Goal: Information Seeking & Learning: Learn about a topic

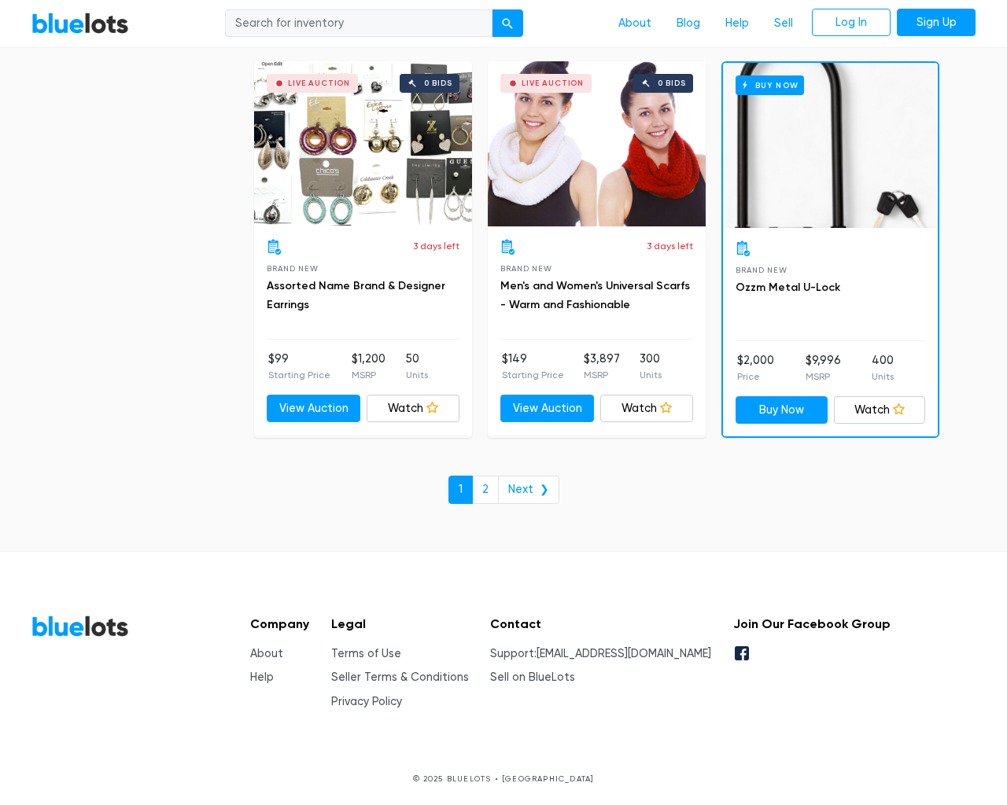
scroll to position [6714, 0]
type input "the"
type input "[EMAIL_ADDRESS][DOMAIN_NAME]"
type input "e"
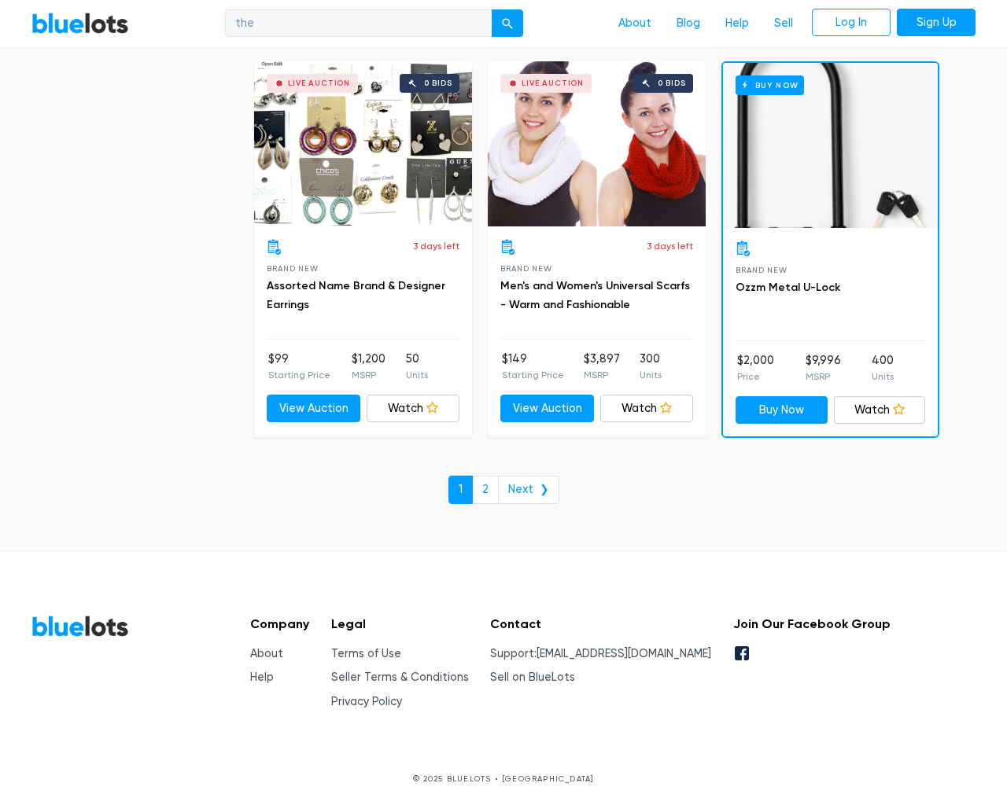
type input "e"
checkbox New"] "false"
type input "e"
checkbox Pulls"] "false"
checkbox input "false"
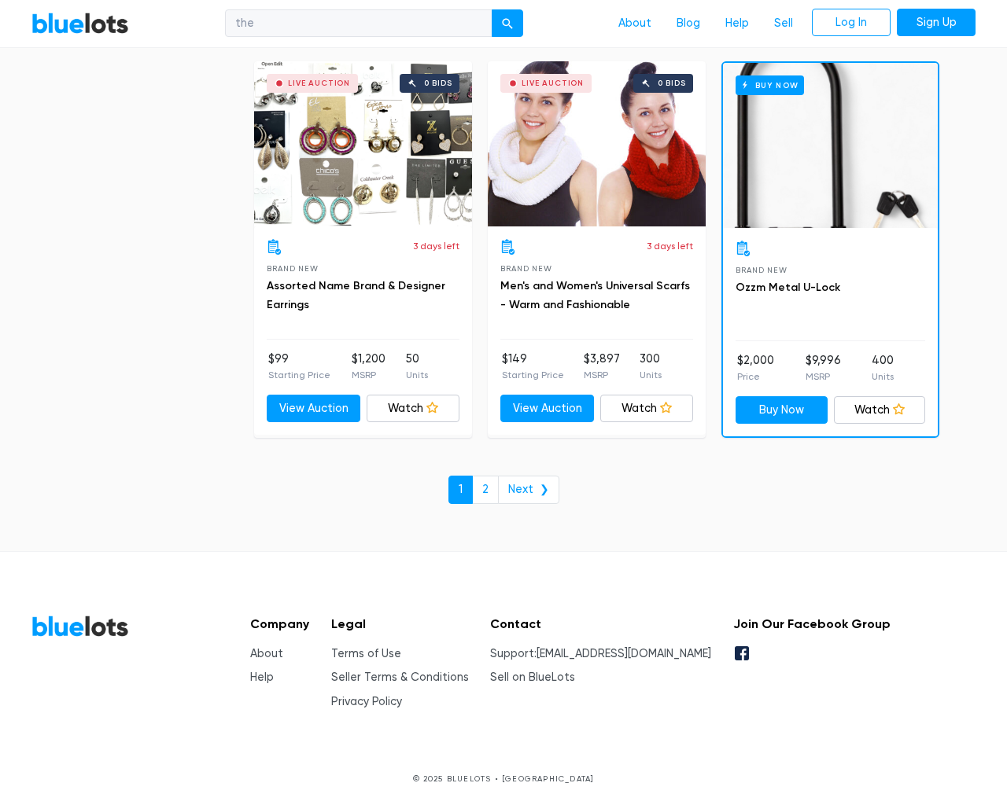
checkbox Accessories"] "false"
checkbox input "false"
checkbox Merchandise"] "false"
checkbox Beauty"] "false"
checkbox Garden"] "false"
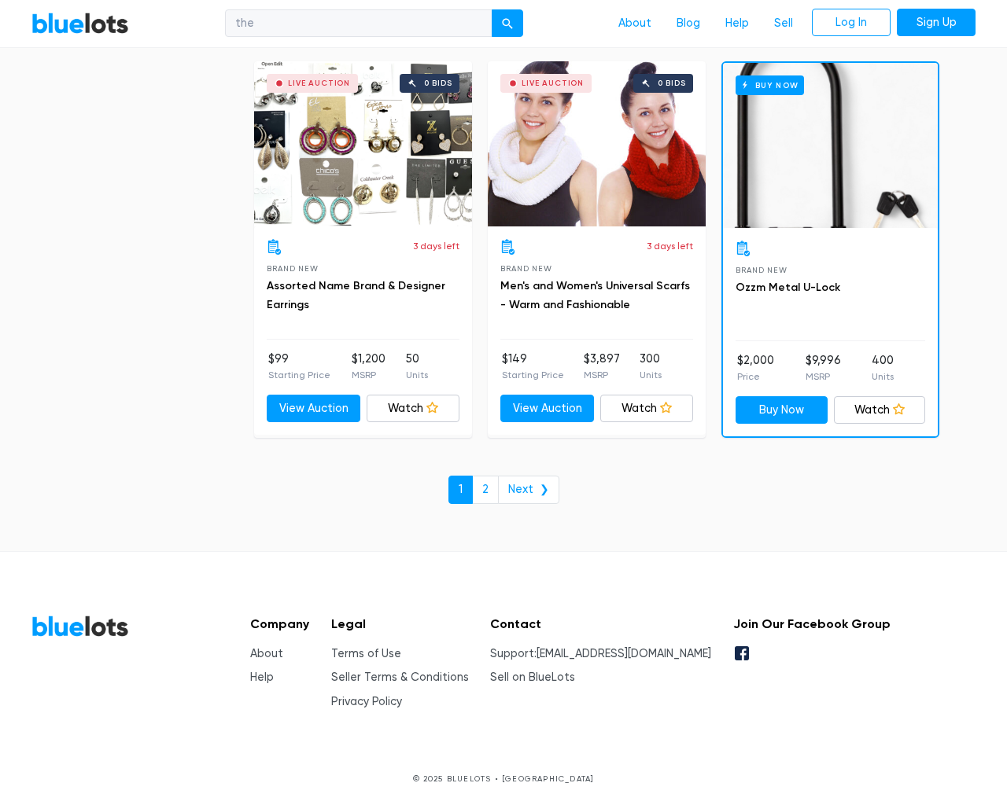
checkbox input "false"
type input "e"
select select "10000"
select select "50000"
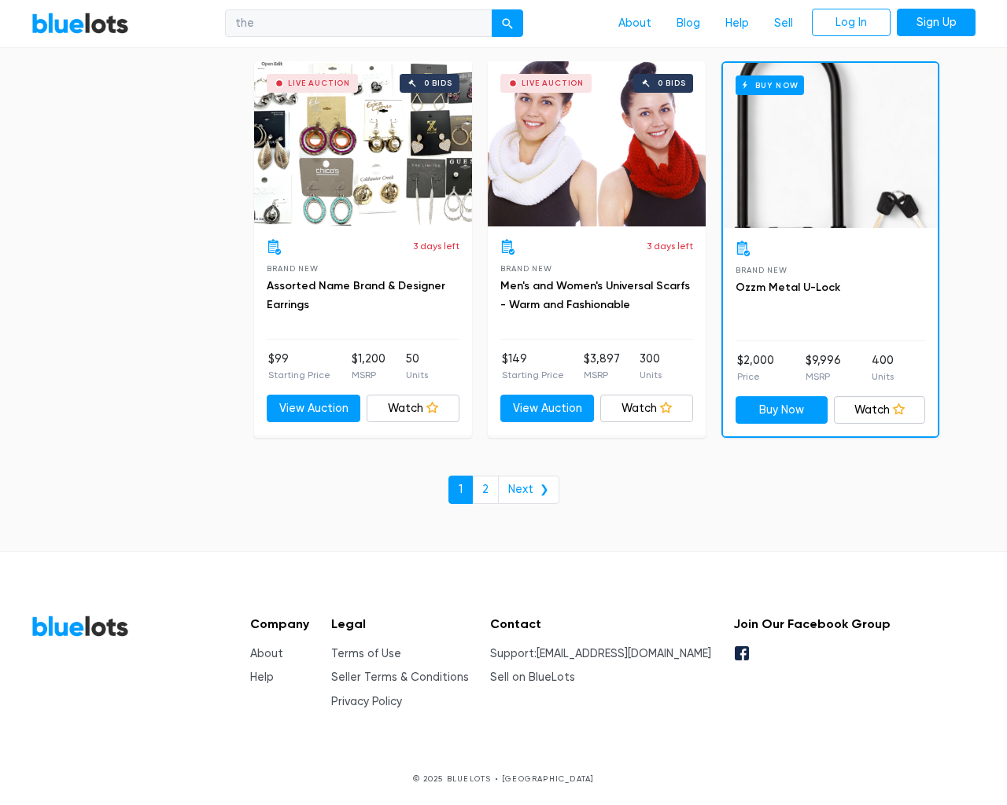
select select "50000"
select select "ending_soonest"
select select "50000"
select select "highest_price"
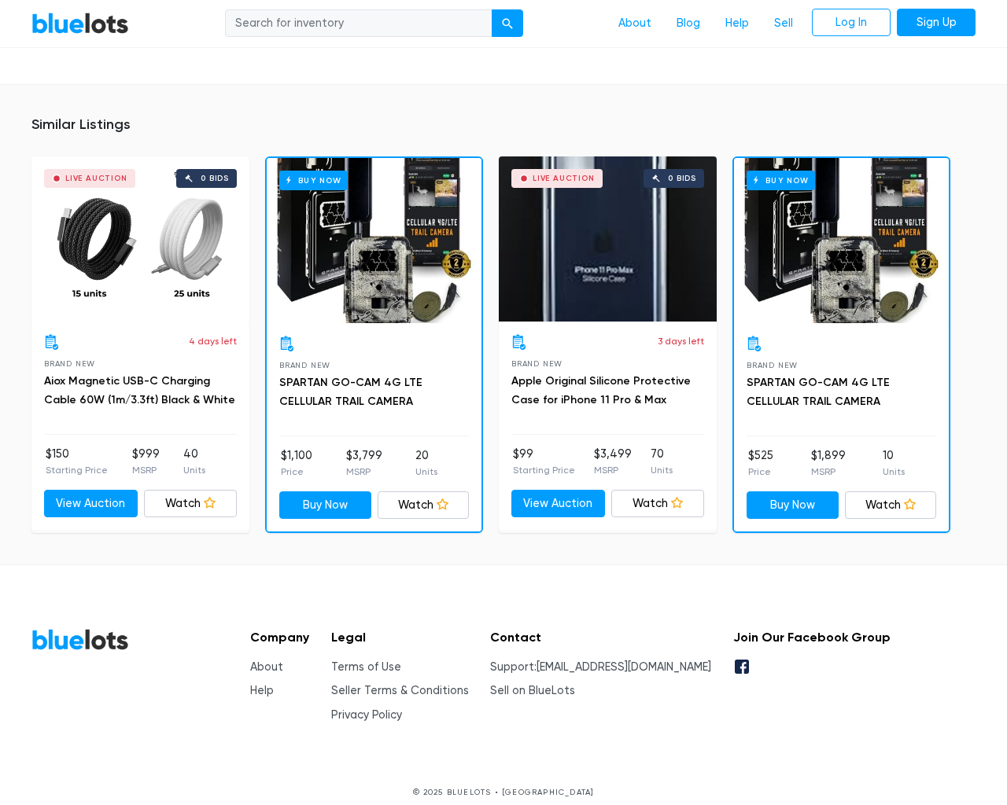
scroll to position [1170, 0]
type input "the"
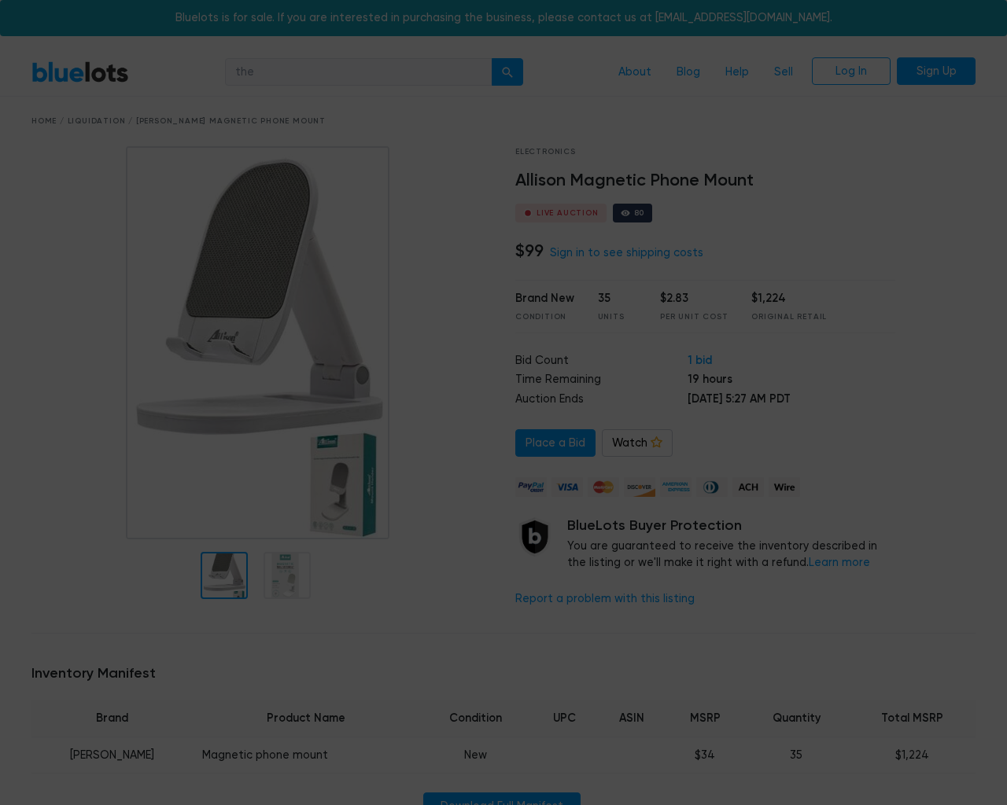
scroll to position [1170, 0]
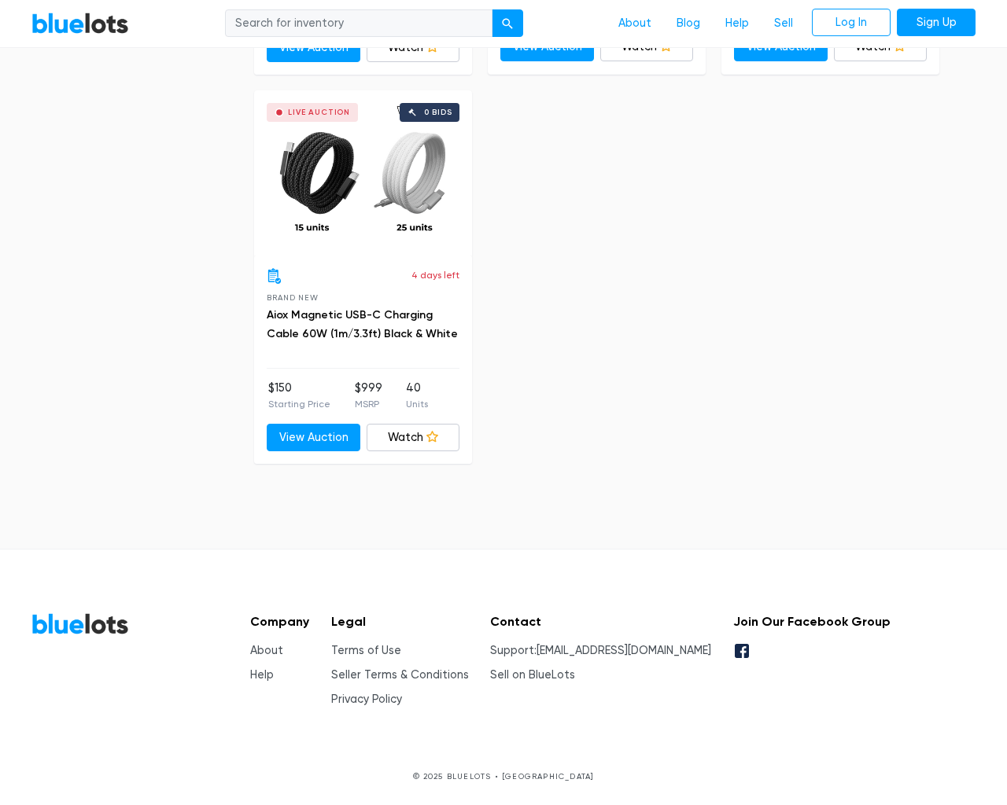
scroll to position [827, 0]
type input "the"
type input "[EMAIL_ADDRESS][DOMAIN_NAME]"
type input "e"
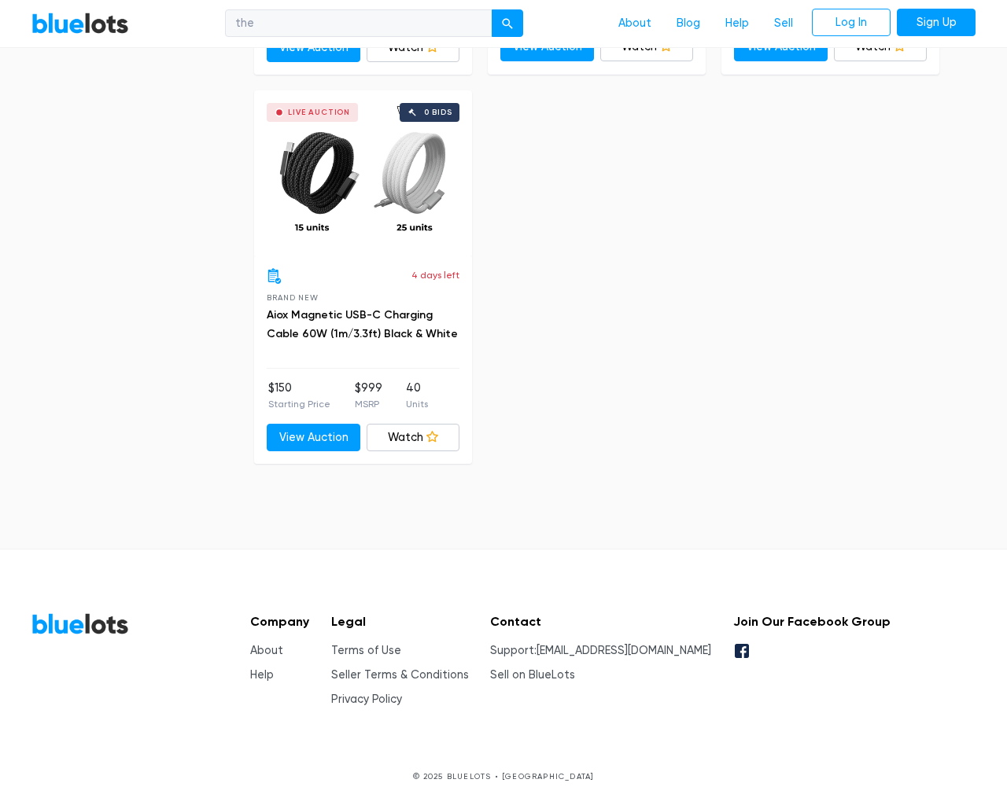
type input "e"
checkbox New"] "false"
type input "e"
checkbox Accessories"] "false"
checkbox input "false"
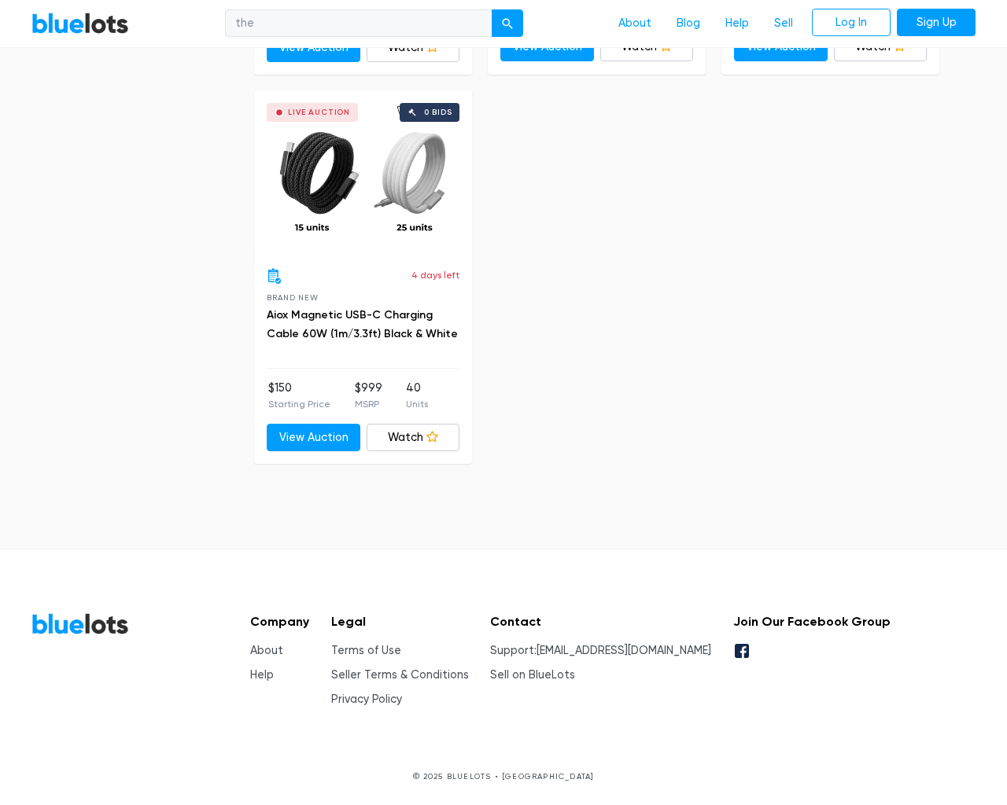
checkbox input "false"
type input "e"
select select "10000"
select select "50000"
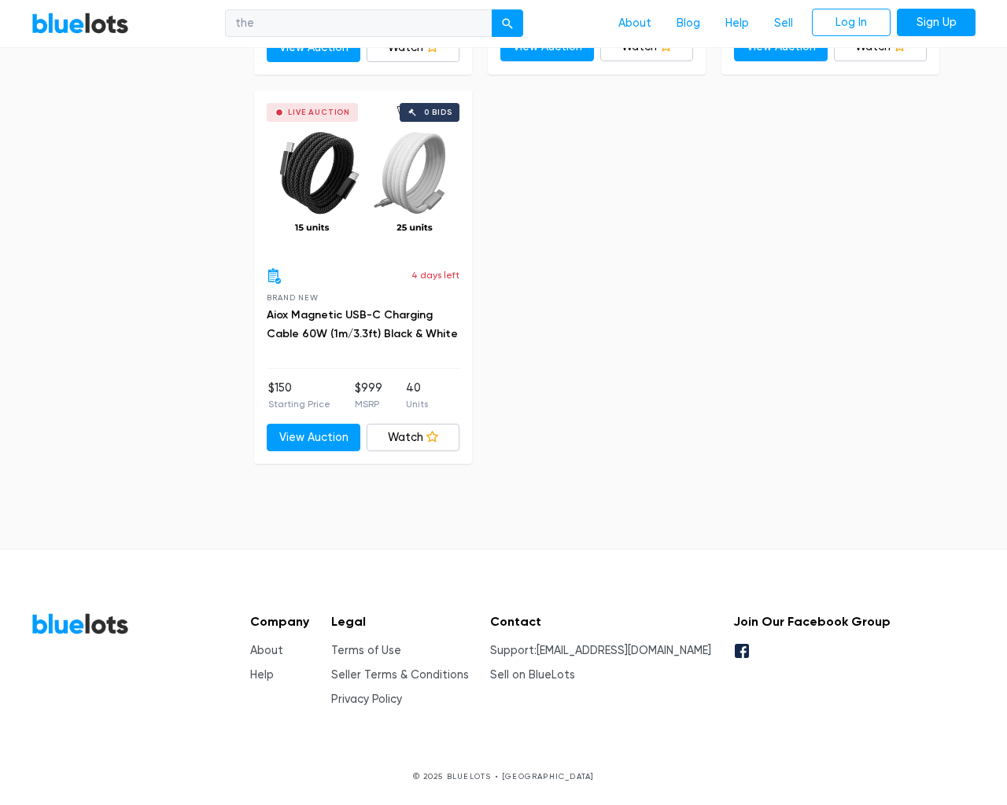
select select "10000"
select select "50000"
select select "ending_soonest"
select select "50000"
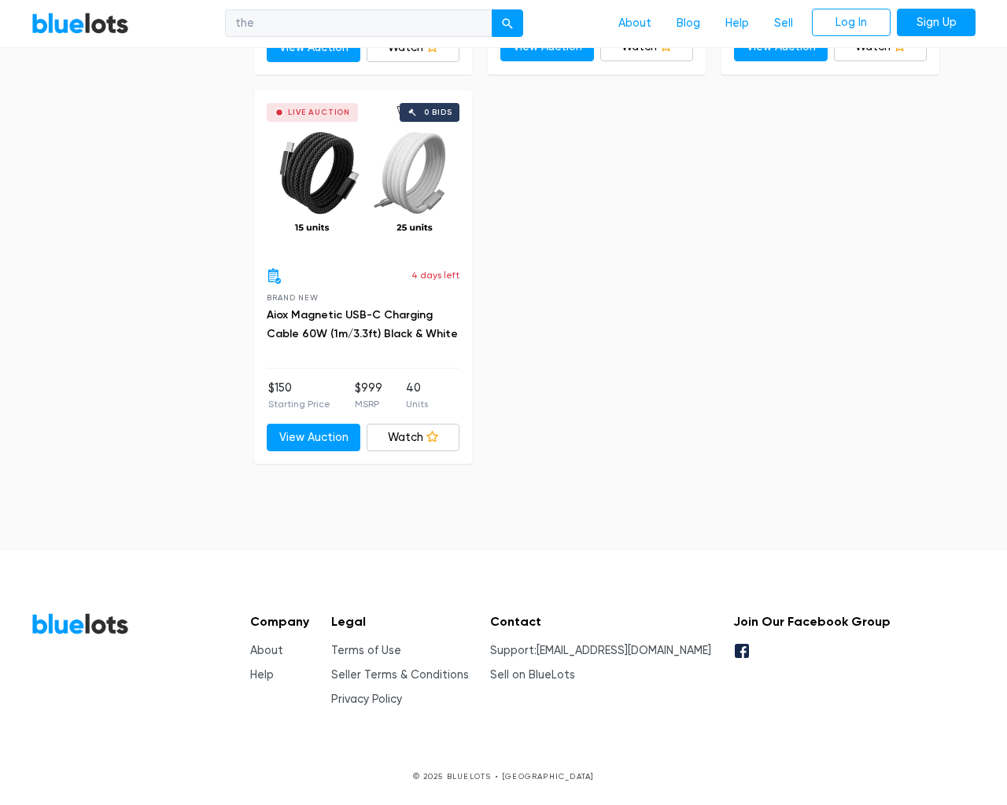
select select "highest_price"
